Goal: Navigation & Orientation: Find specific page/section

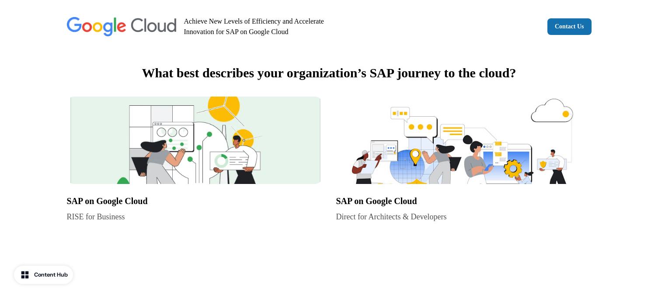
scroll to position [505, 0]
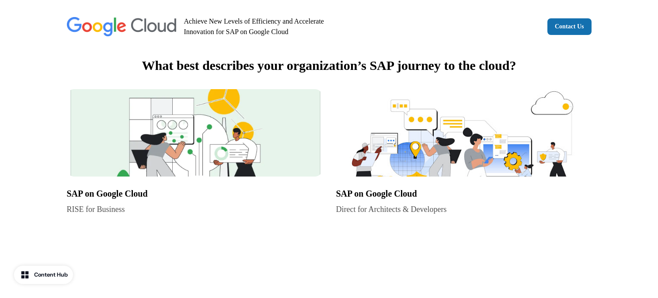
click at [164, 143] on img at bounding box center [194, 132] width 255 height 87
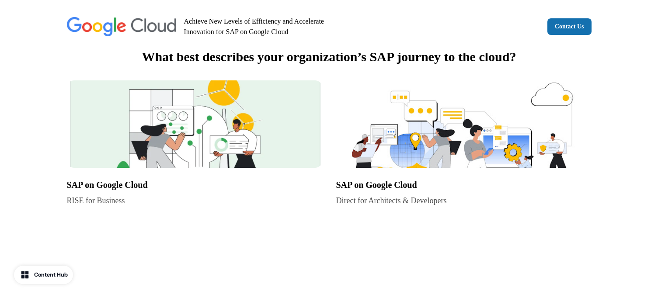
scroll to position [513, 0]
click at [417, 138] on img at bounding box center [463, 124] width 255 height 87
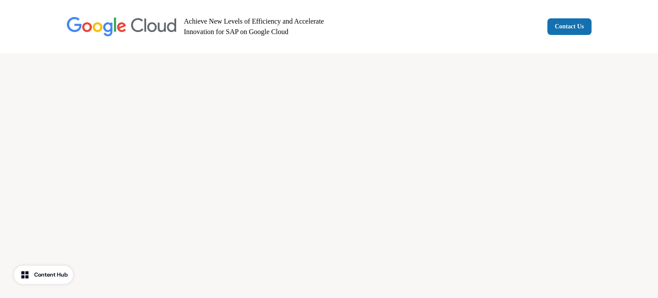
scroll to position [1897, 0]
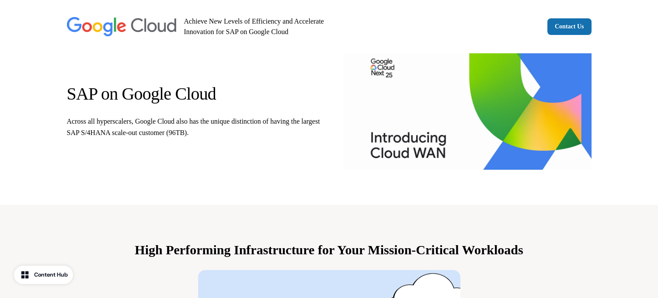
scroll to position [42, 0]
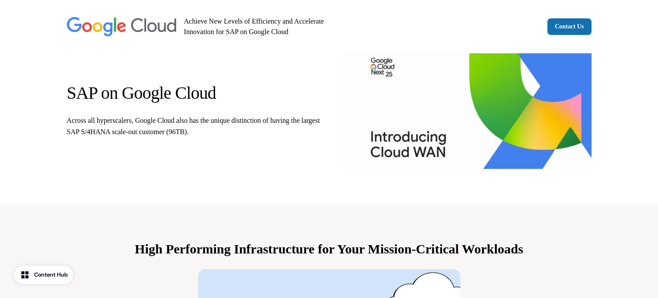
click at [444, 111] on img at bounding box center [467, 108] width 248 height 122
click at [421, 137] on img at bounding box center [467, 108] width 248 height 122
click at [383, 78] on img at bounding box center [467, 108] width 248 height 122
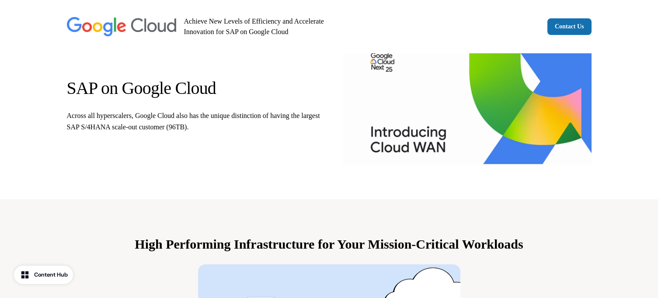
scroll to position [0, 0]
